Goal: Check status: Check status

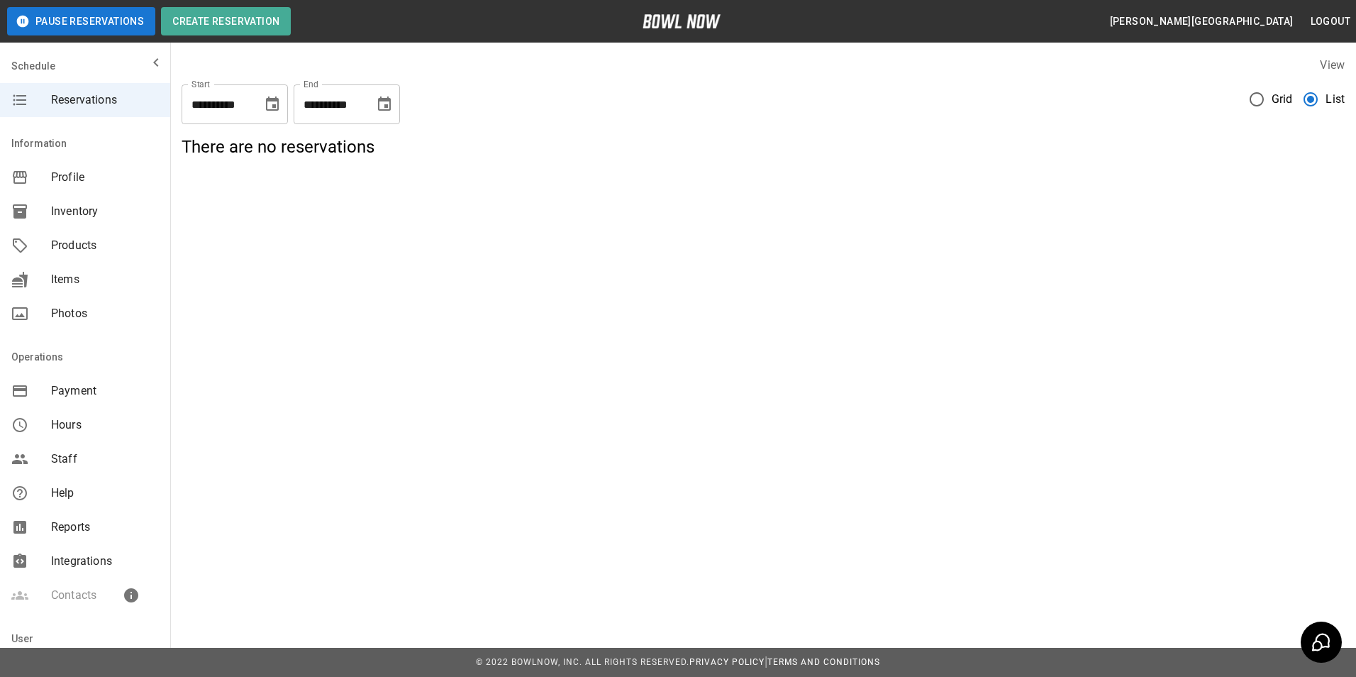
click at [270, 102] on icon "Choose date, selected date is Oct 9, 2025" at bounding box center [272, 104] width 17 height 17
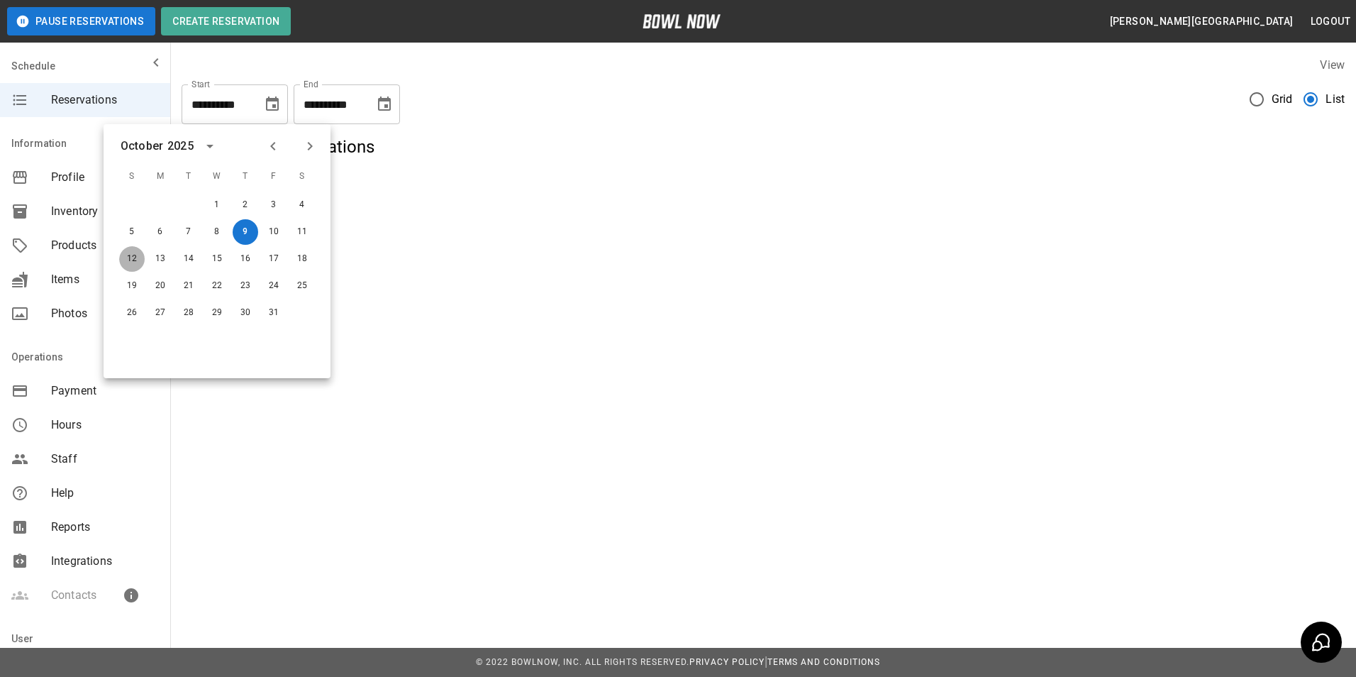
click at [133, 264] on button "12" at bounding box center [132, 259] width 26 height 26
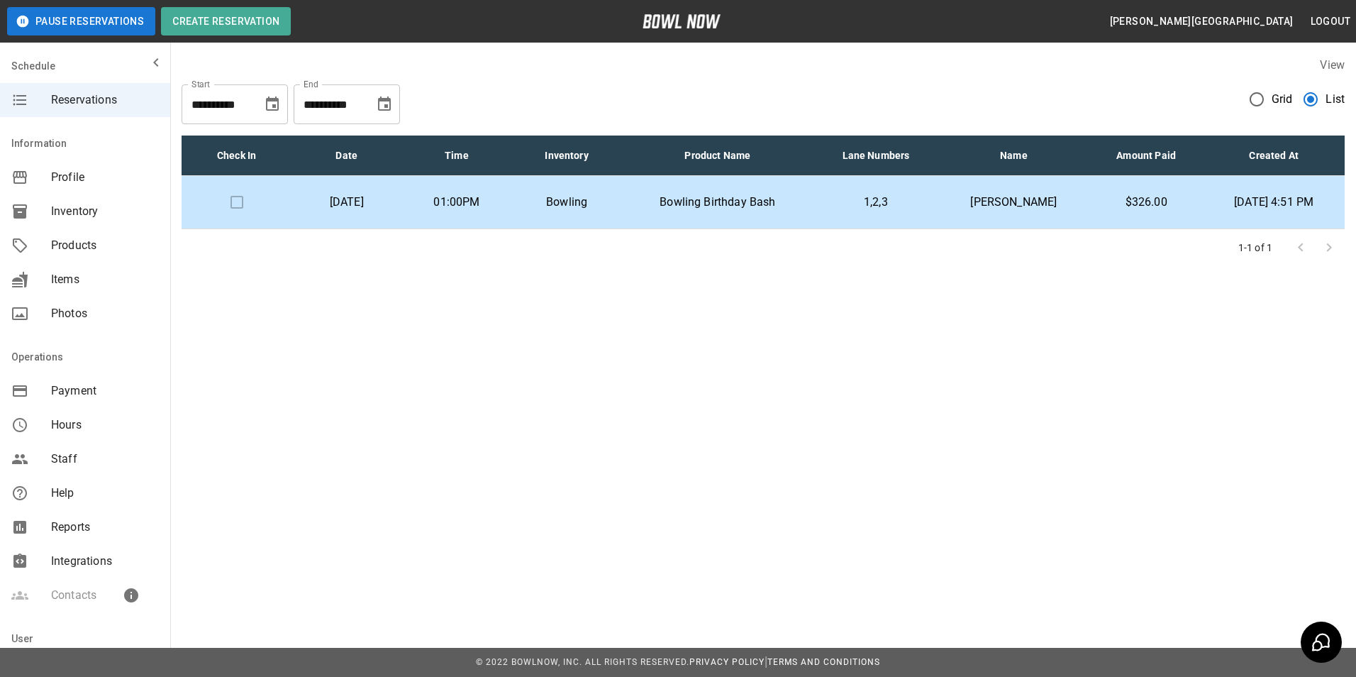
click at [1027, 209] on p "[PERSON_NAME]" at bounding box center [1014, 202] width 128 height 17
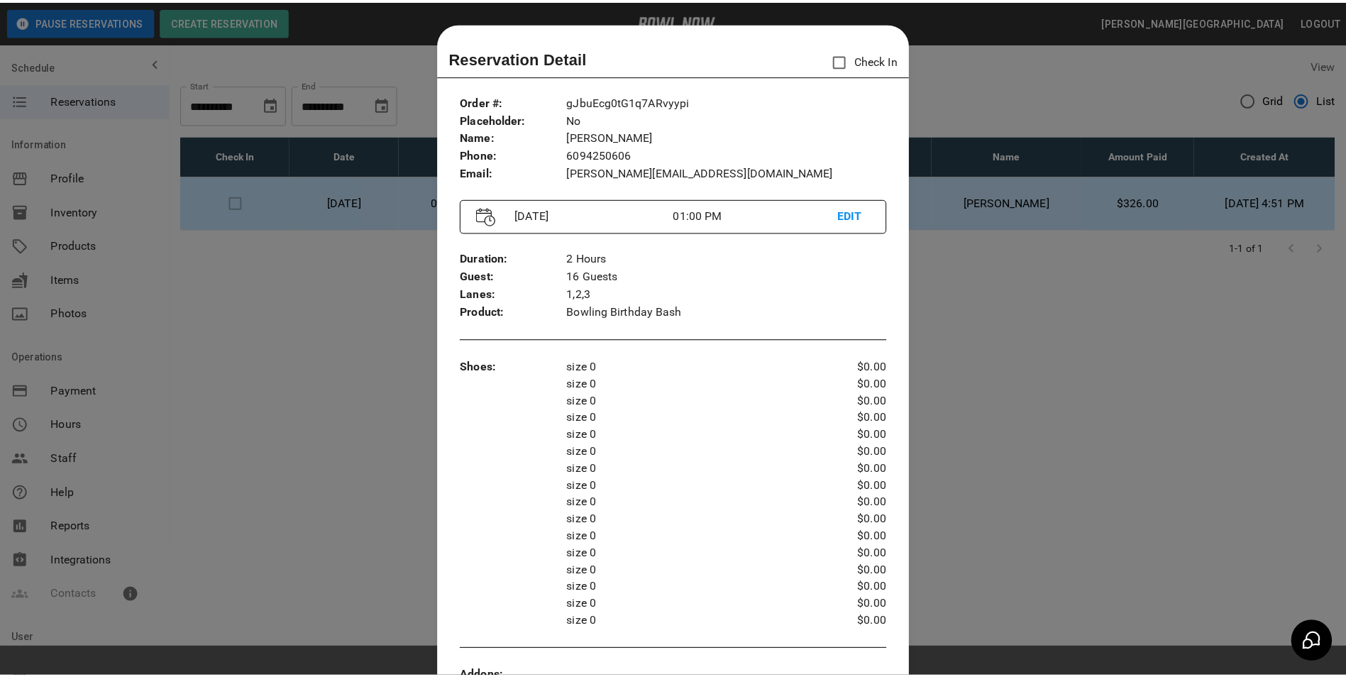
scroll to position [23, 0]
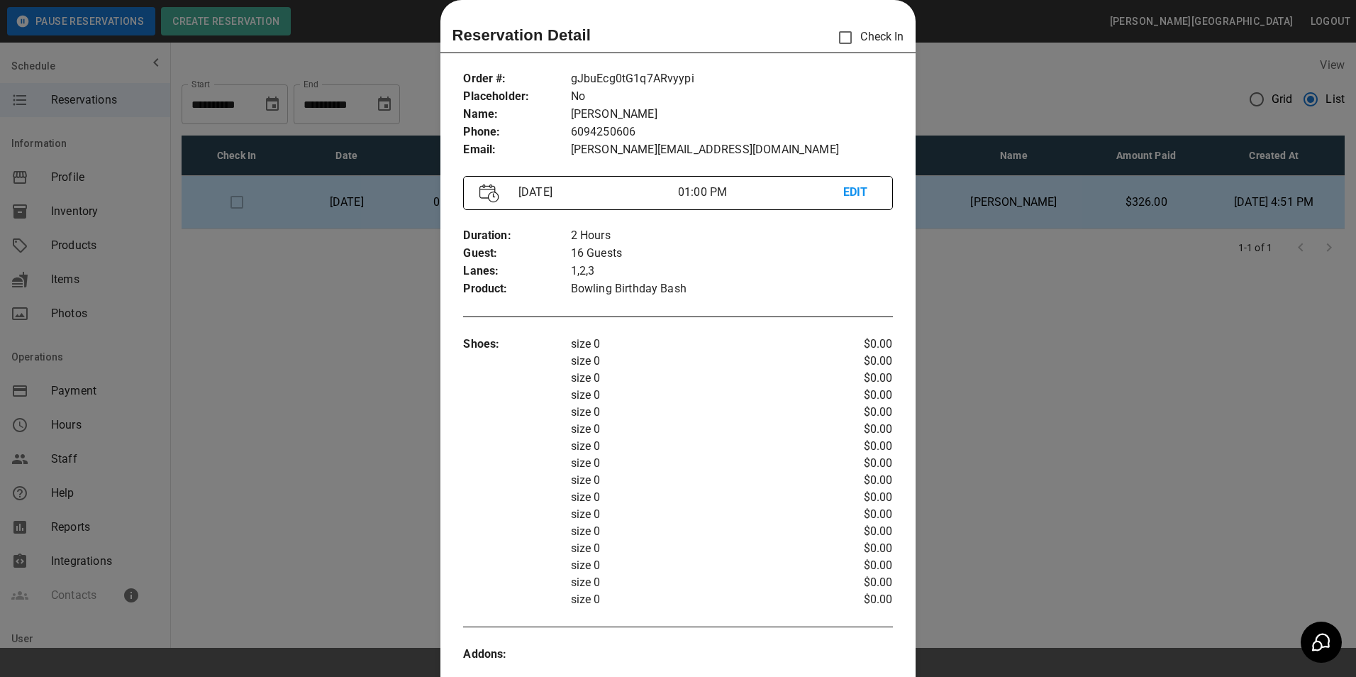
click at [1002, 352] on div at bounding box center [678, 338] width 1356 height 677
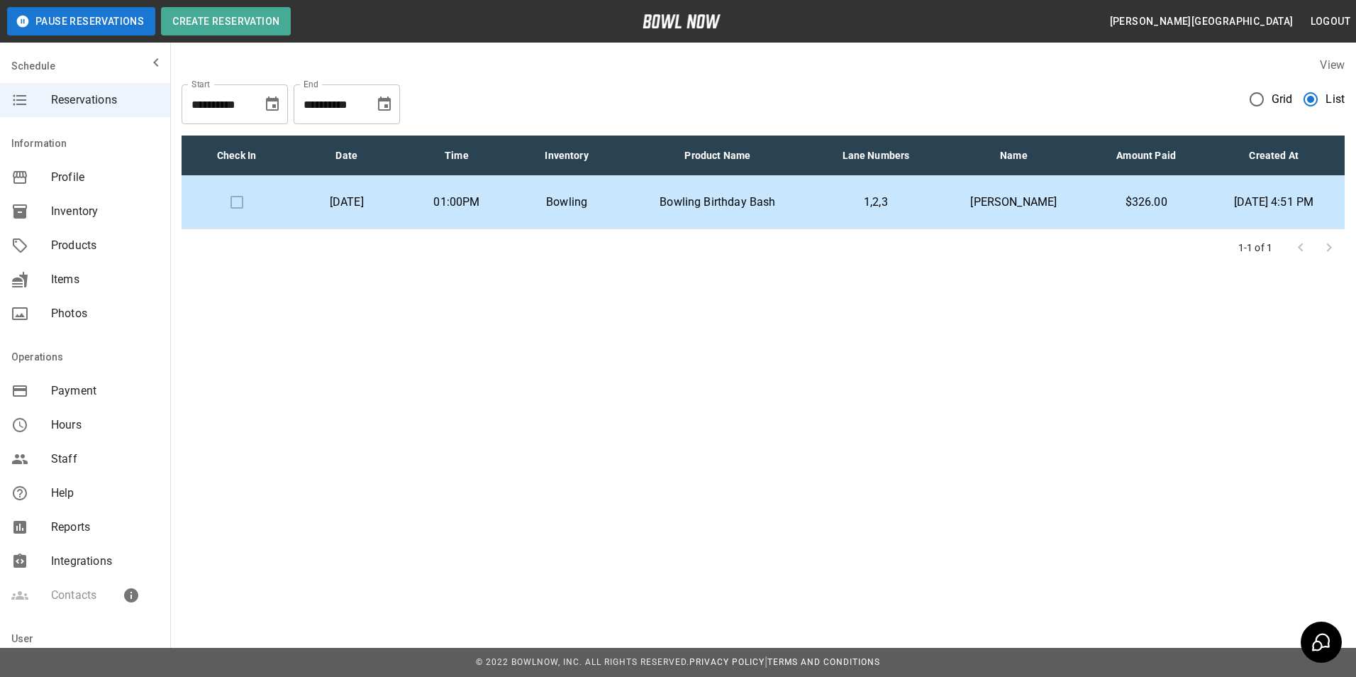
drag, startPoint x: 267, startPoint y: 113, endPoint x: 276, endPoint y: 106, distance: 11.6
click at [273, 107] on button "Choose date, selected date is Oct 12, 2025" at bounding box center [272, 104] width 28 height 28
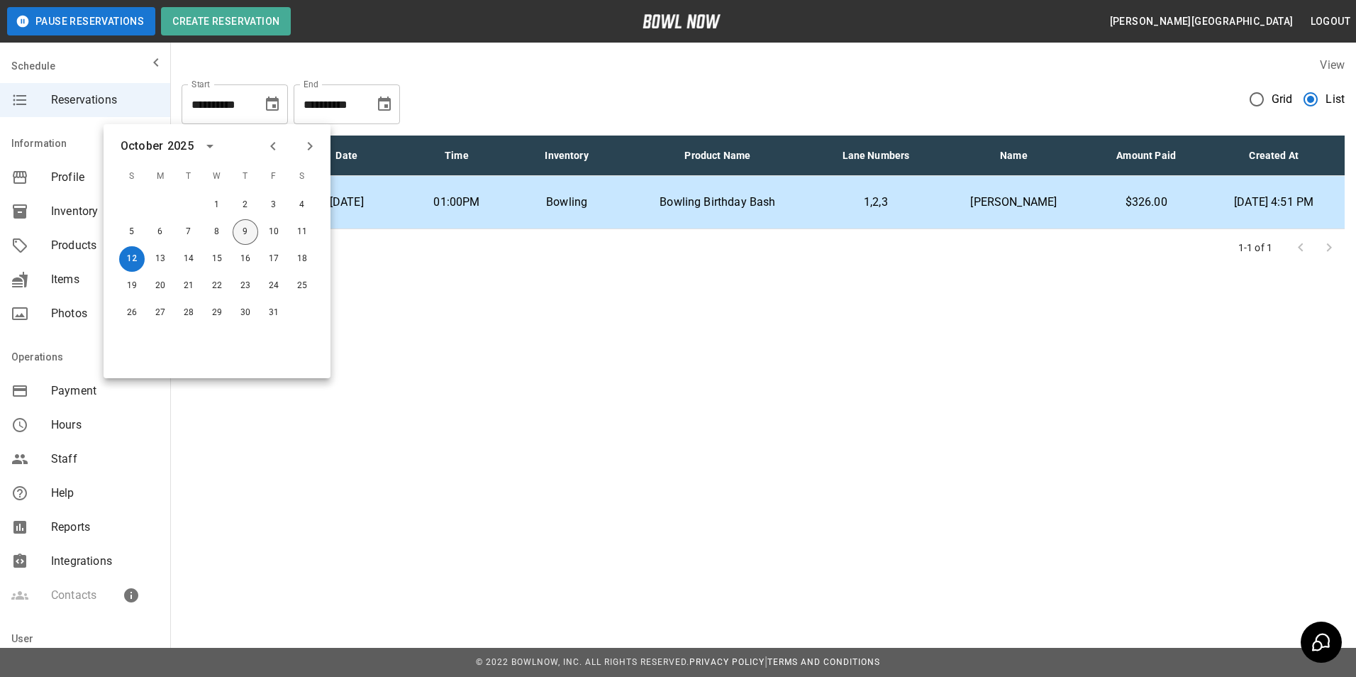
click at [247, 236] on button "9" at bounding box center [246, 232] width 26 height 26
type input "**********"
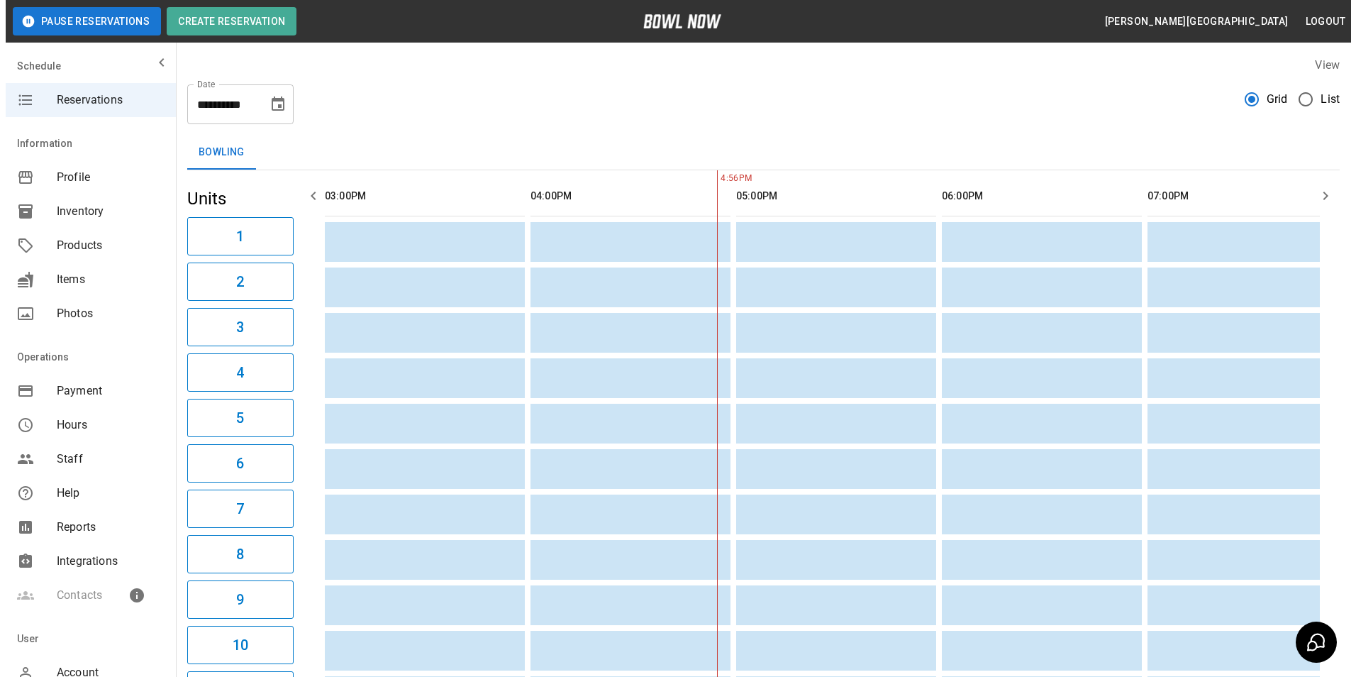
scroll to position [0, 206]
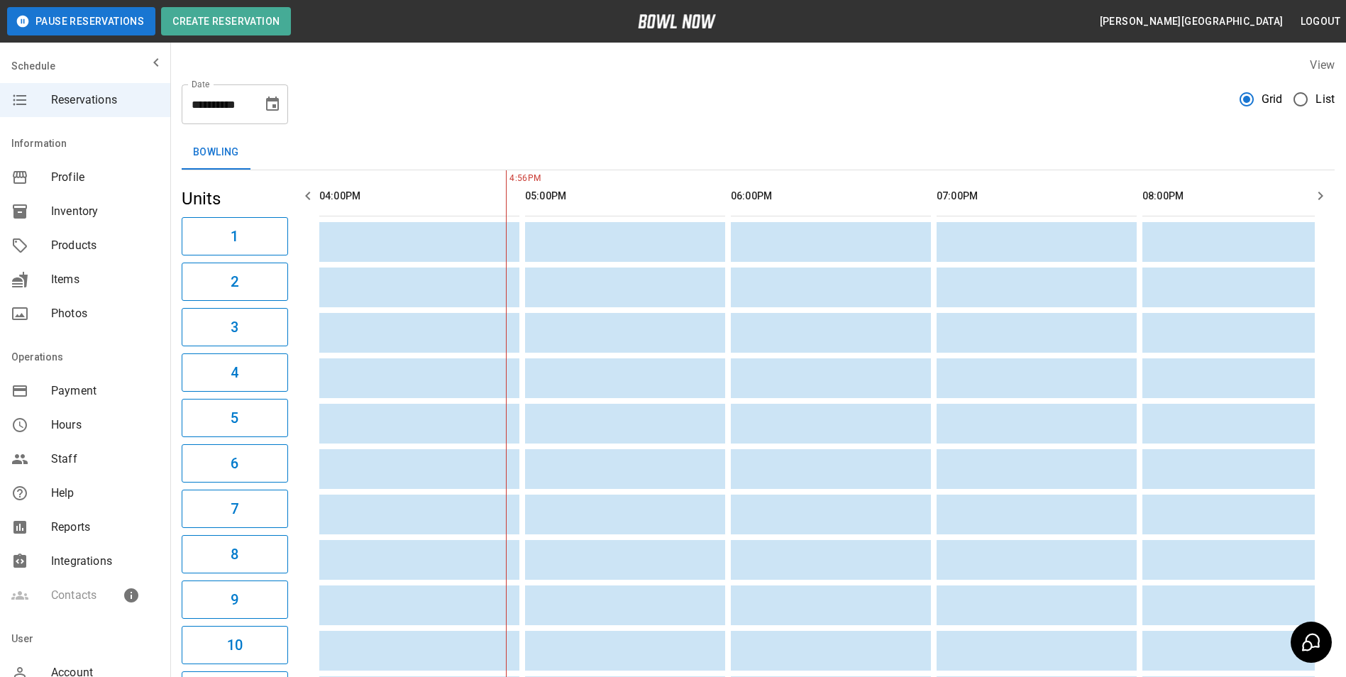
click at [1287, 98] on div "Grid List" at bounding box center [1286, 99] width 95 height 30
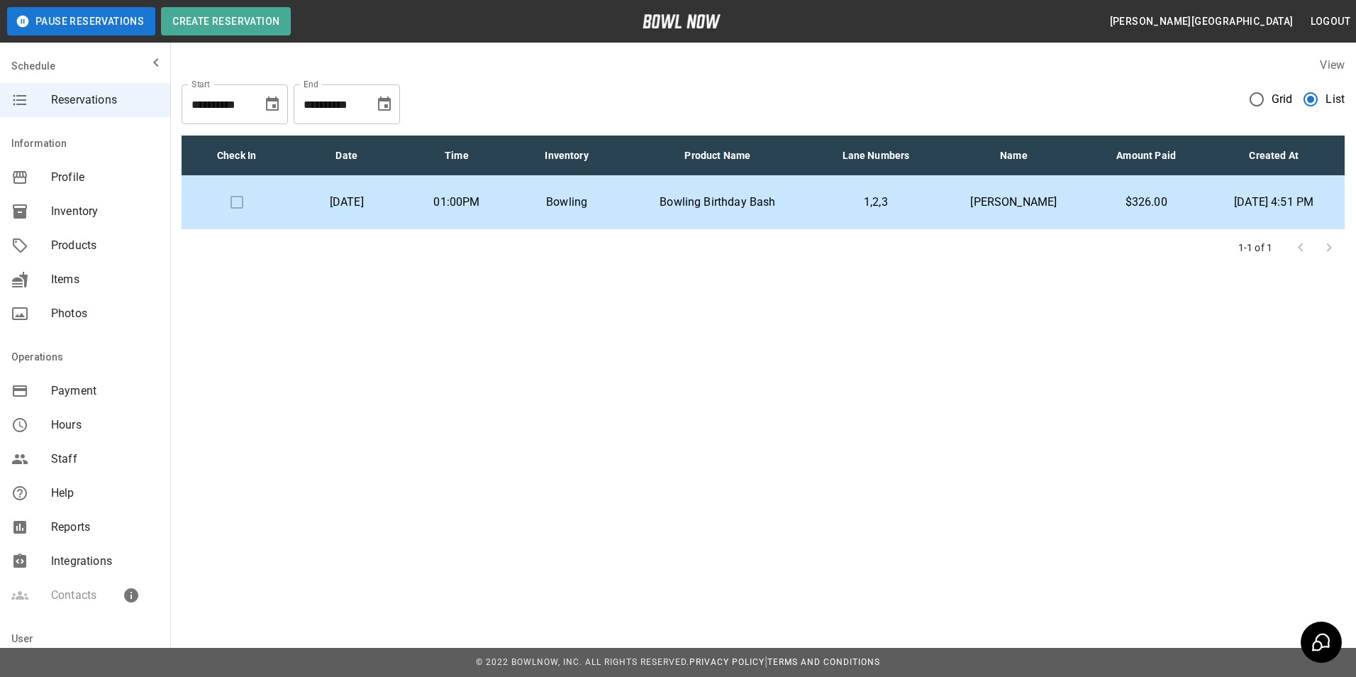
click at [845, 187] on td "1,2,3" at bounding box center [876, 202] width 125 height 53
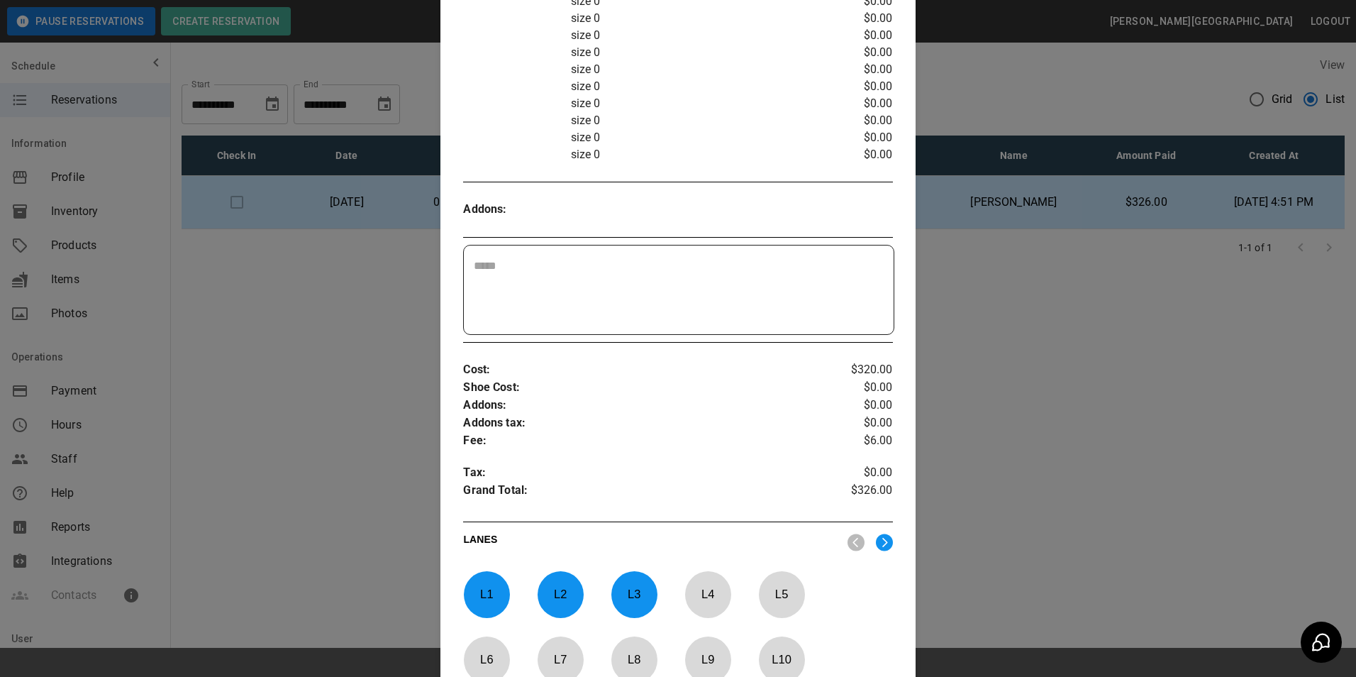
scroll to position [497, 0]
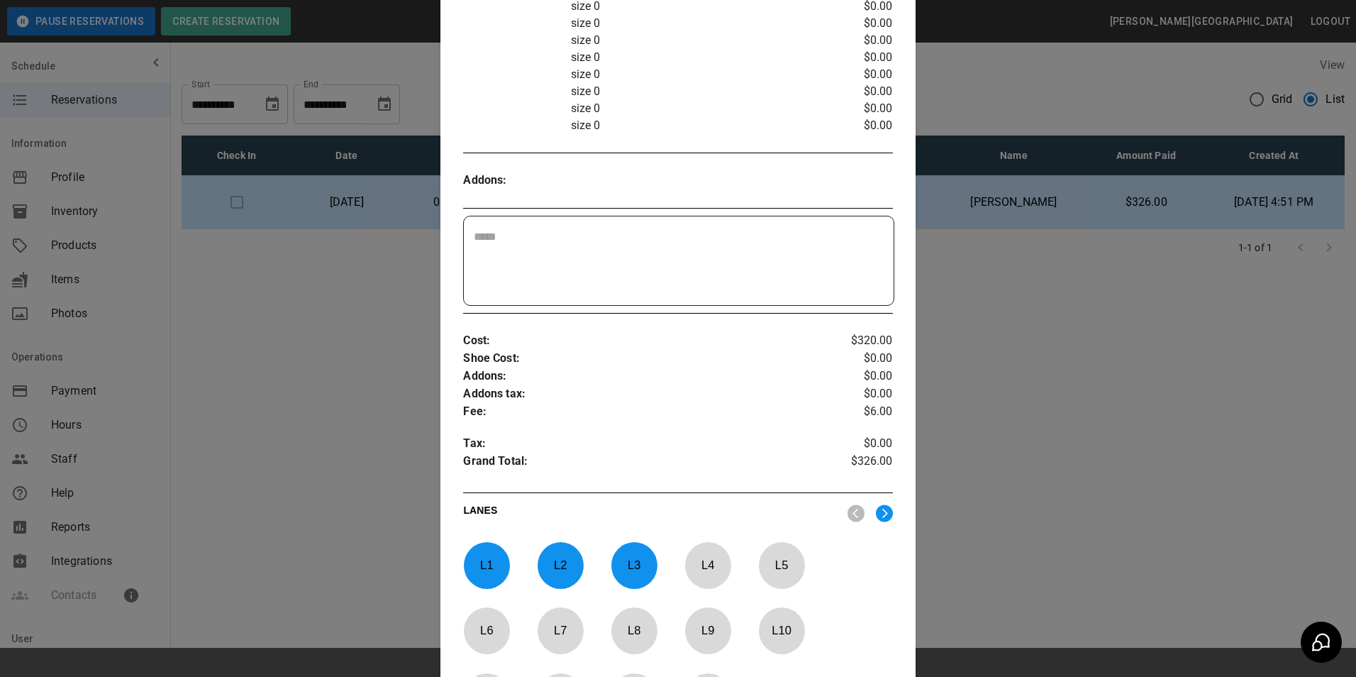
click at [1062, 412] on div at bounding box center [678, 338] width 1356 height 677
